Goal: Navigation & Orientation: Understand site structure

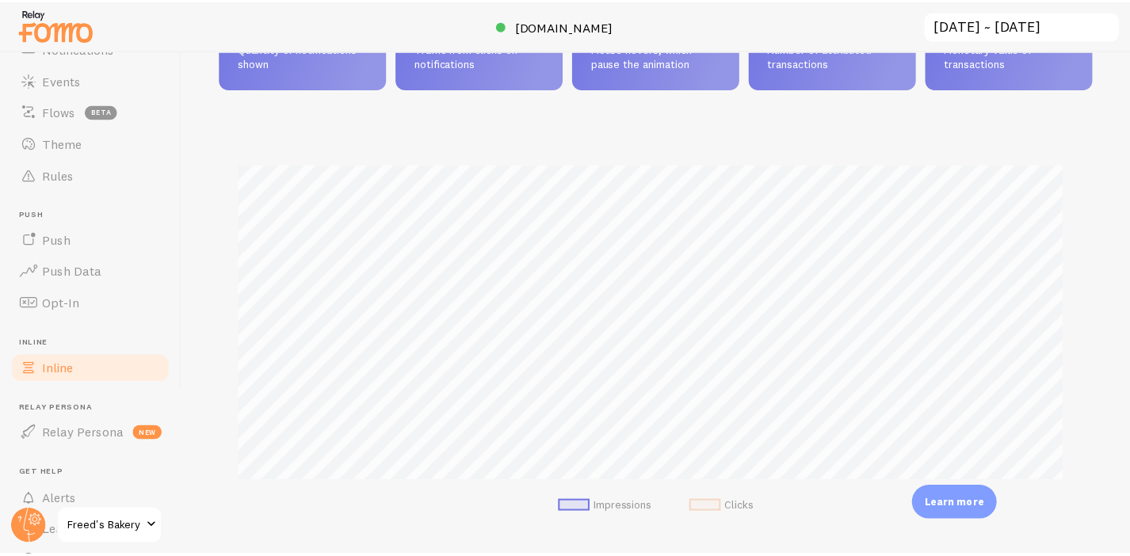
scroll to position [227, 0]
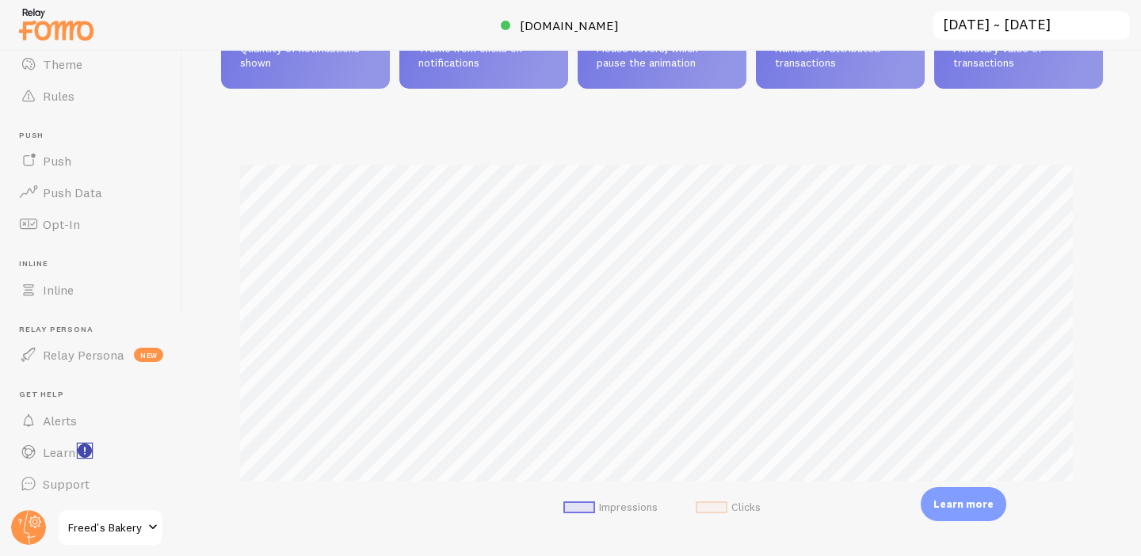
click at [83, 452] on rect "<p>Watch New Feature Tutorials!</p>" at bounding box center [84, 451] width 13 height 13
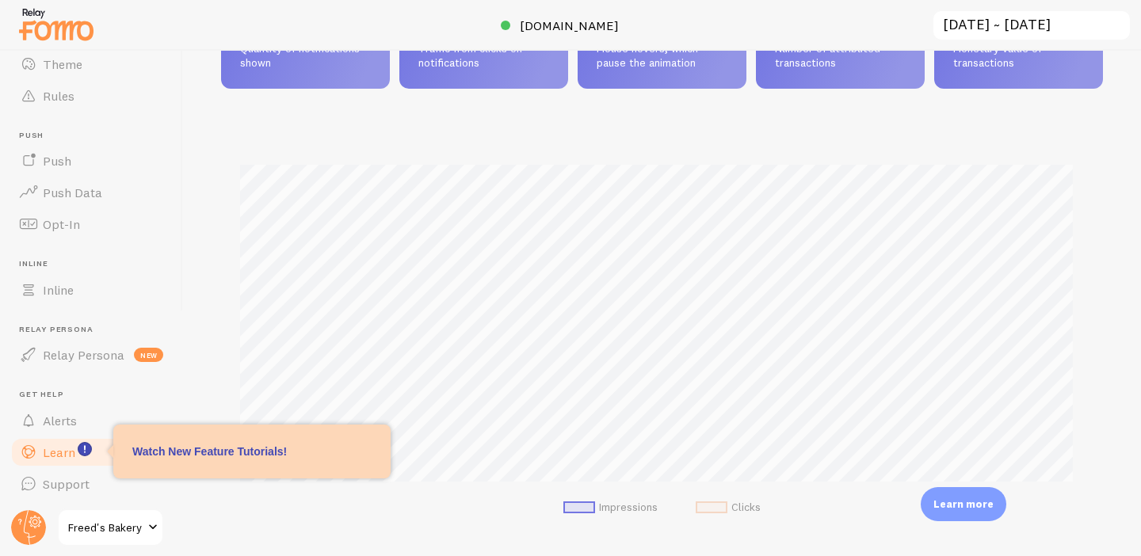
click at [60, 454] on span "Learn" at bounding box center [59, 453] width 32 height 16
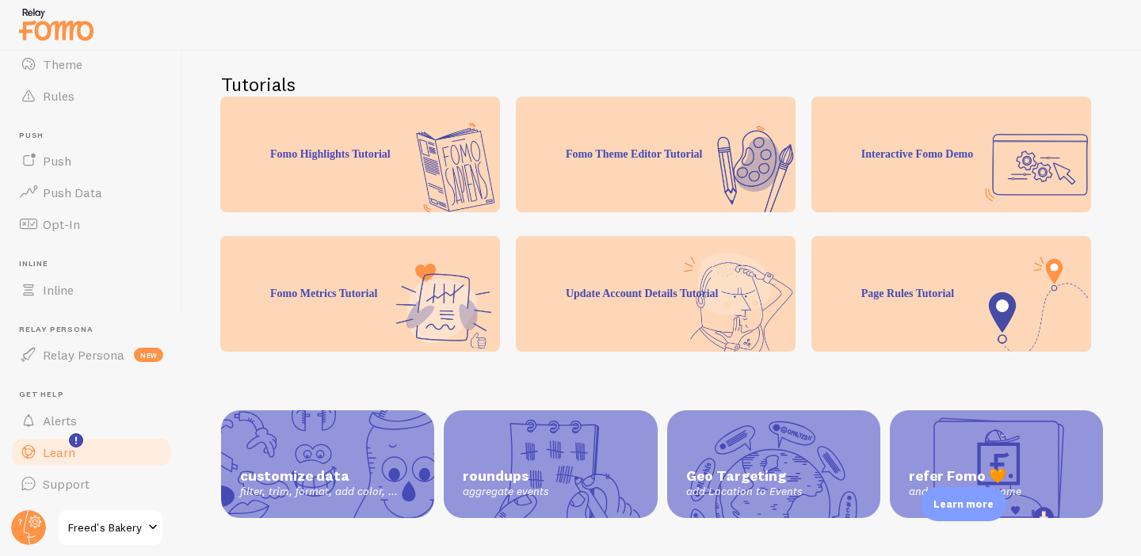
scroll to position [338, 0]
click at [44, 525] on circle at bounding box center [28, 527] width 35 height 35
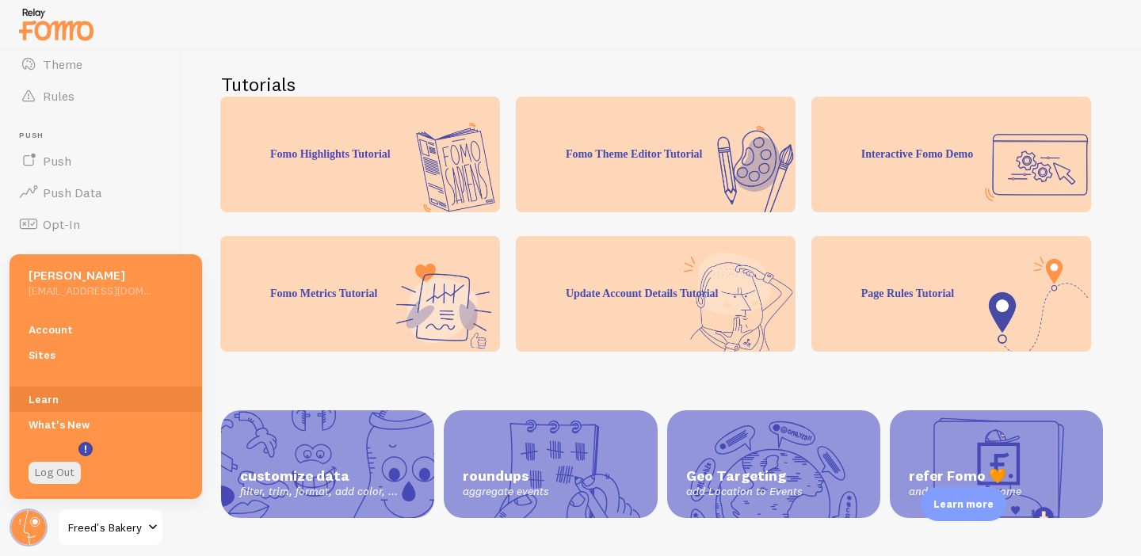
click at [273, 518] on div "Learn Tutorials, videos and help articles to get you familiar with Fomo help gu…" at bounding box center [662, 304] width 958 height 506
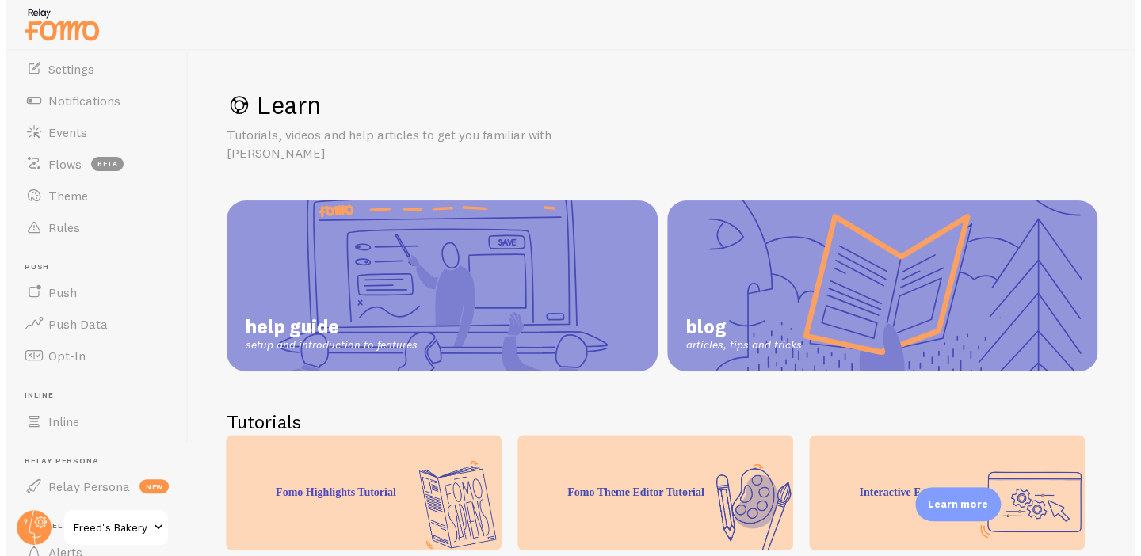
scroll to position [0, 0]
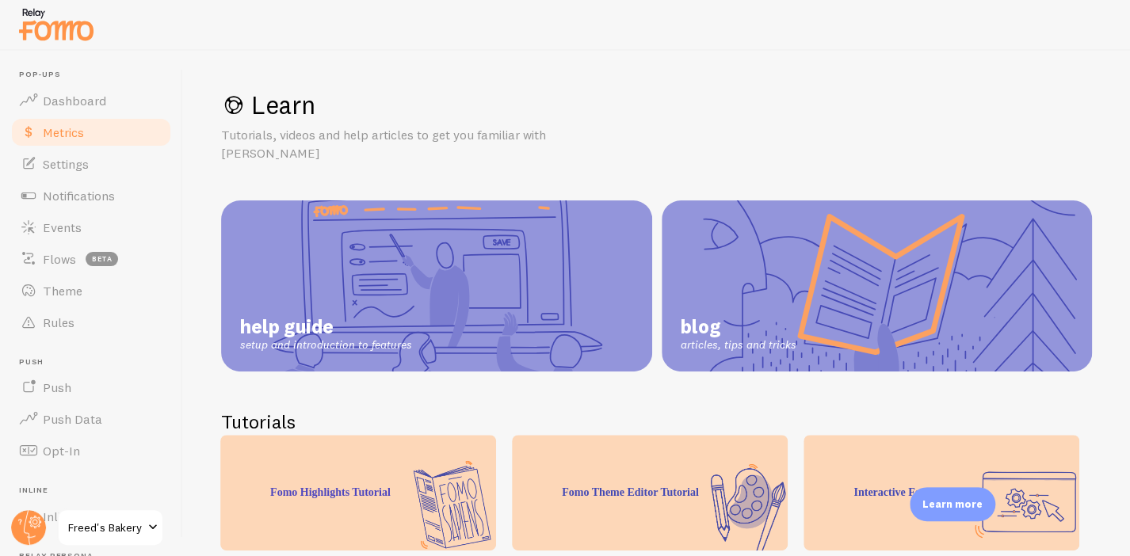
click at [76, 127] on span "Metrics" at bounding box center [63, 132] width 41 height 16
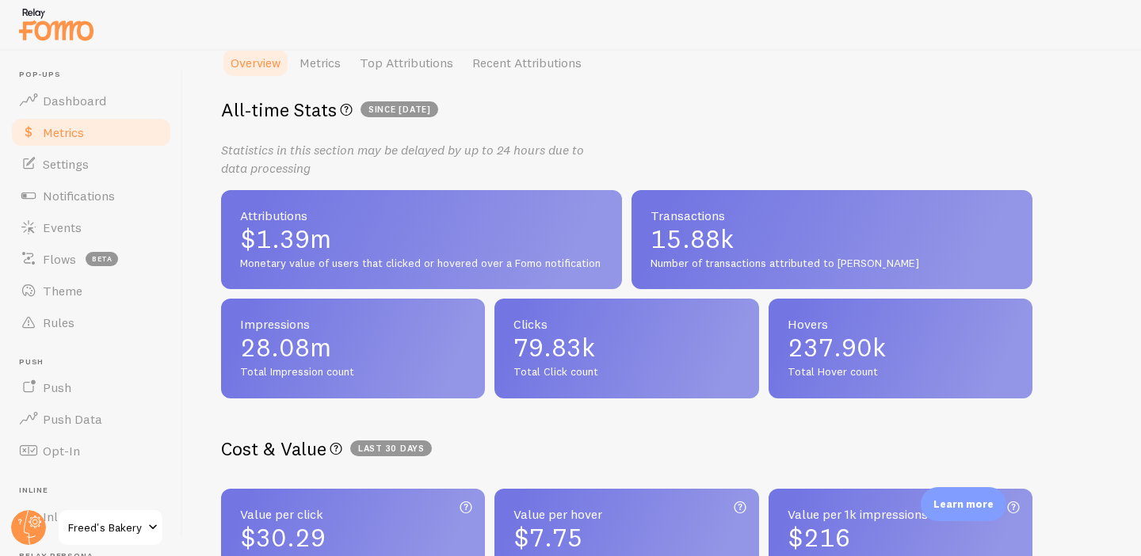
scroll to position [387, 0]
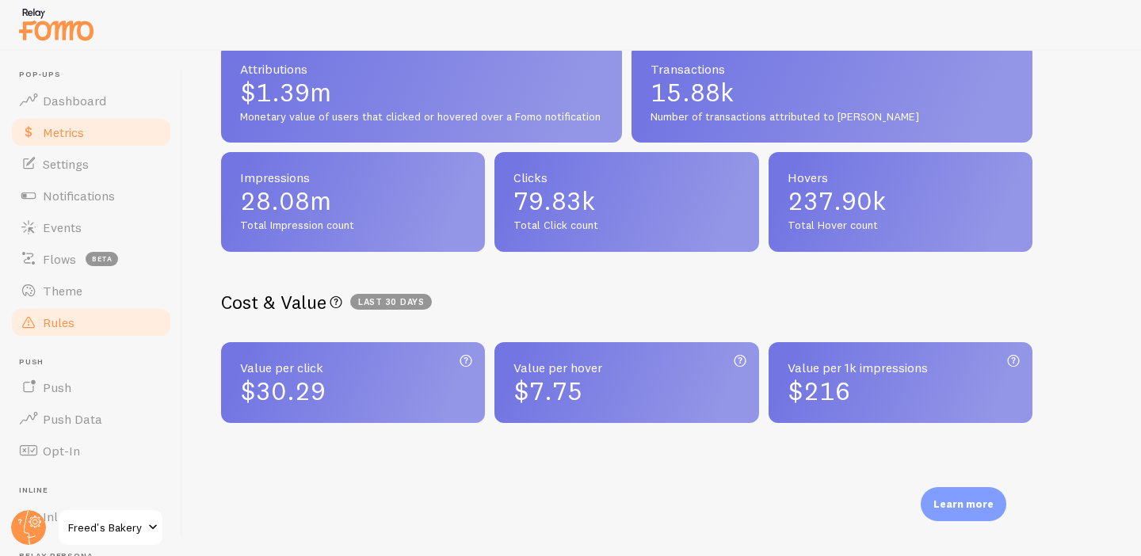
click at [78, 324] on link "Rules" at bounding box center [91, 323] width 163 height 32
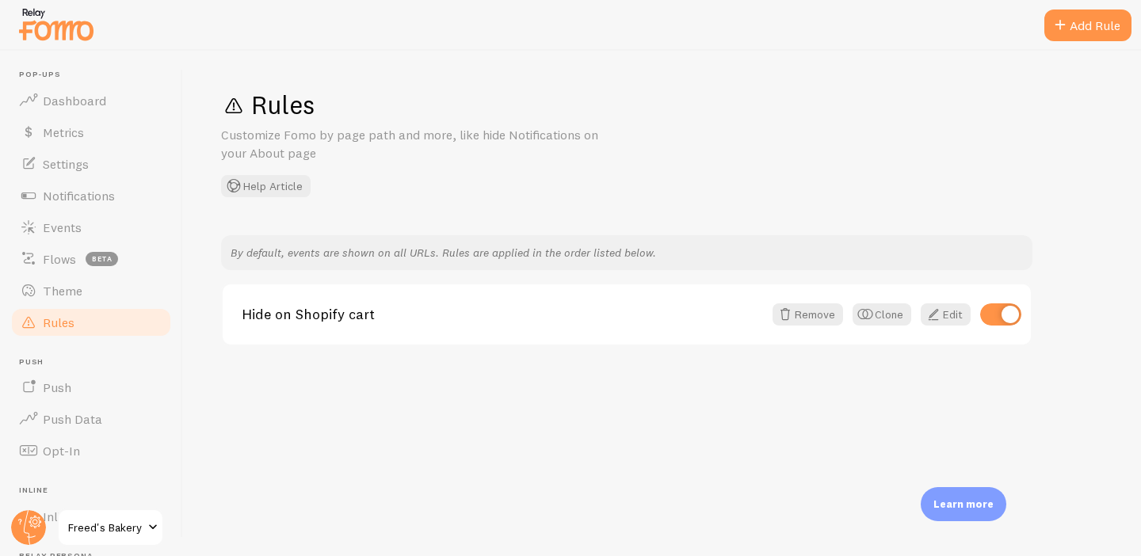
click at [969, 492] on div "Learn more" at bounding box center [964, 504] width 86 height 34
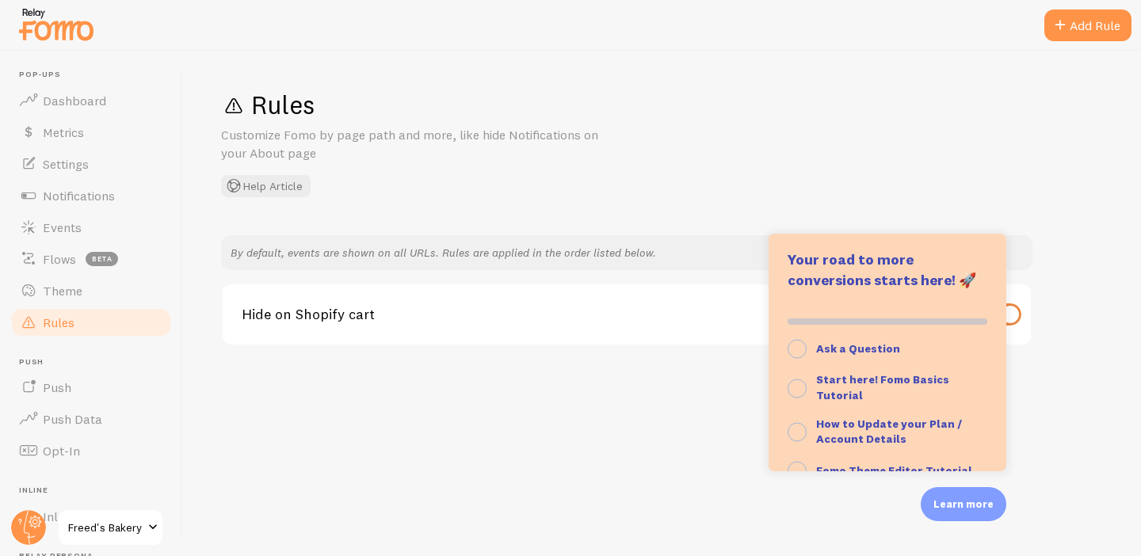
scroll to position [162, 0]
